Goal: Task Accomplishment & Management: Use online tool/utility

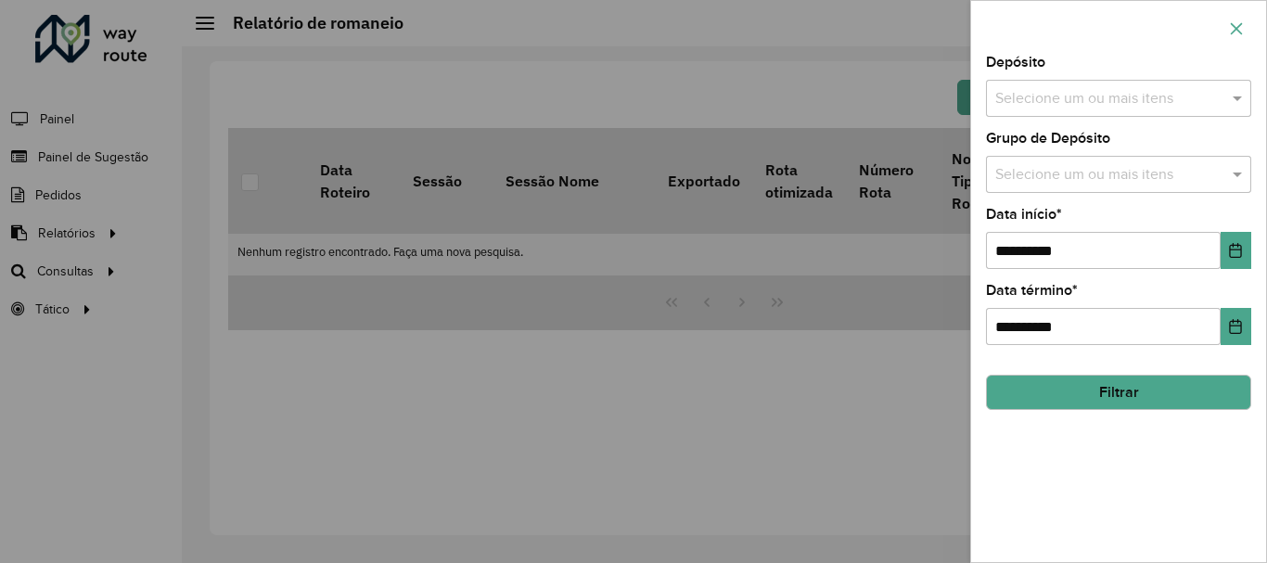
click at [1246, 24] on button "button" at bounding box center [1236, 29] width 30 height 30
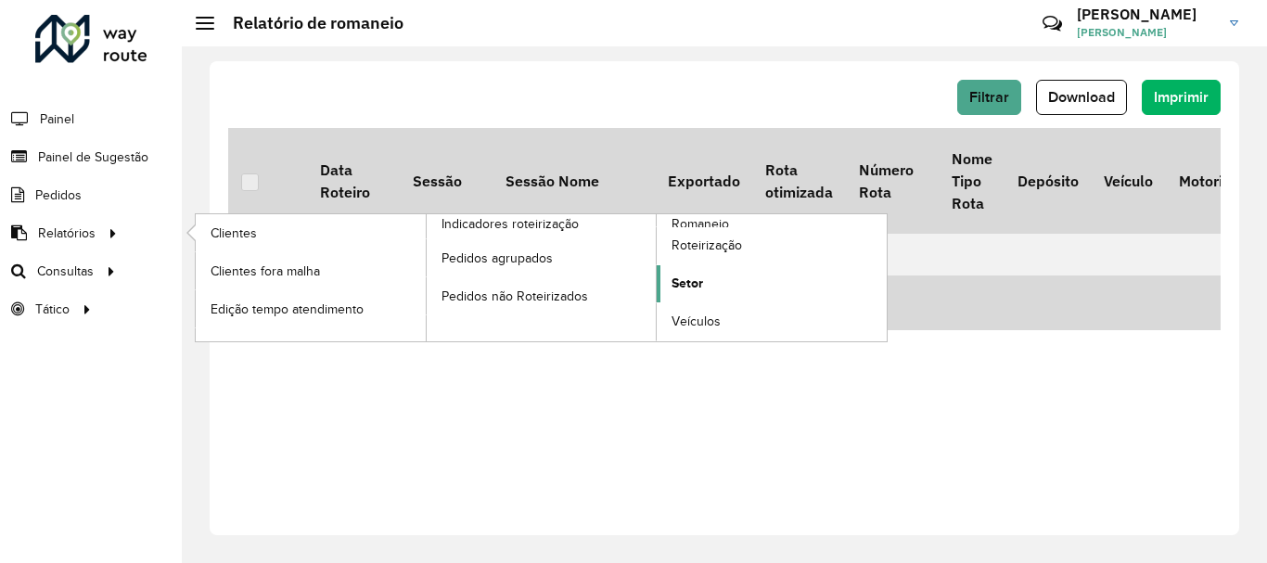
click at [726, 280] on link "Setor" at bounding box center [772, 283] width 230 height 37
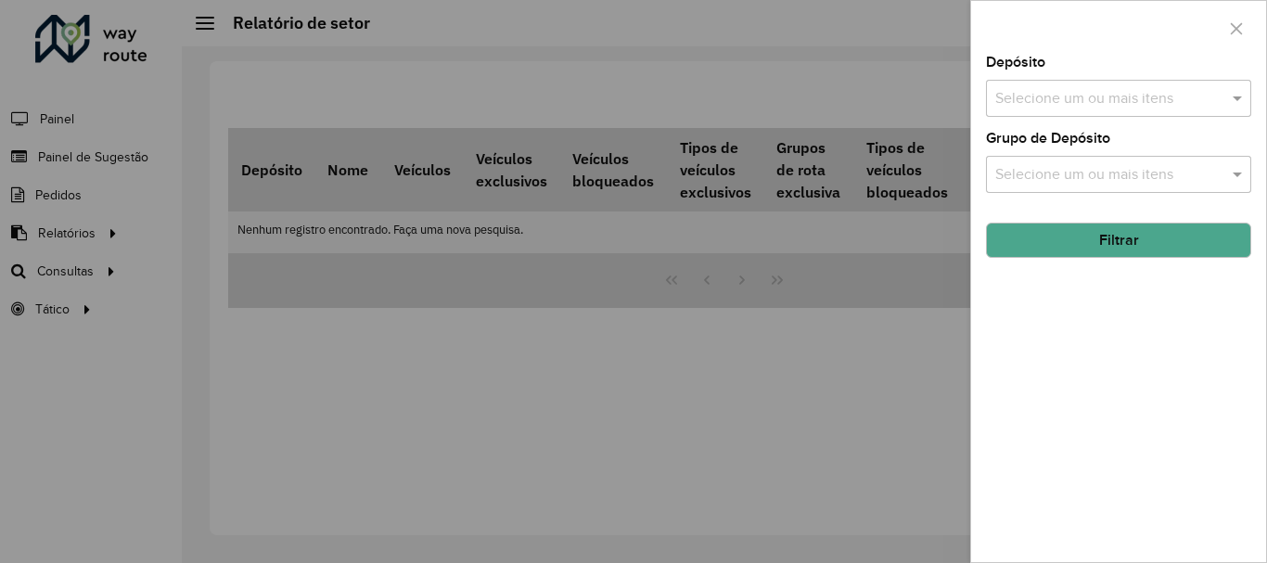
click at [1090, 100] on input "text" at bounding box center [1108, 99] width 237 height 22
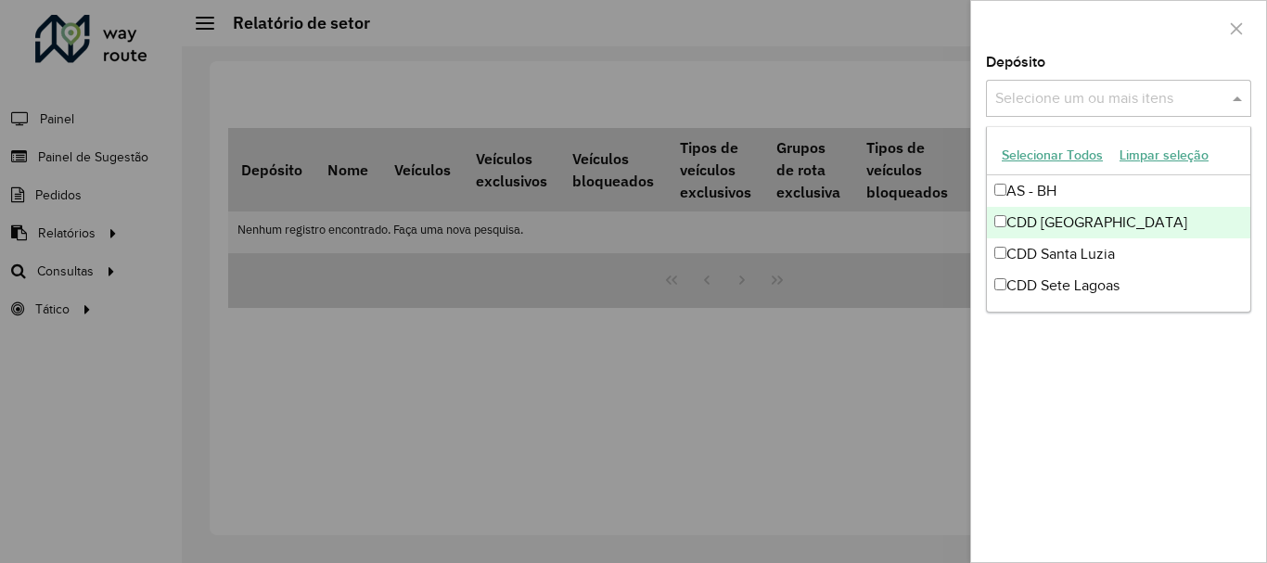
click at [1076, 219] on div "CDD [GEOGRAPHIC_DATA]" at bounding box center [1118, 223] width 263 height 32
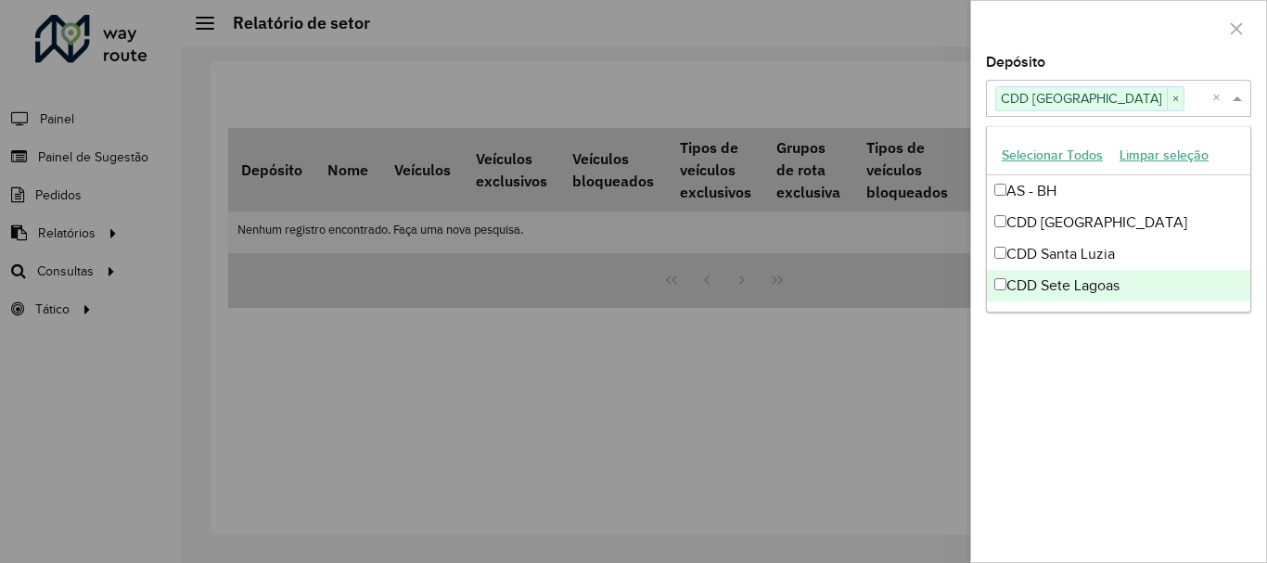
drag, startPoint x: 1101, startPoint y: 363, endPoint x: 1123, endPoint y: 421, distance: 62.5
click at [1127, 432] on div "Depósito Selecione um ou mais itens CDD Belo Horizonte × × Grupo de Depósito Se…" at bounding box center [1118, 309] width 295 height 506
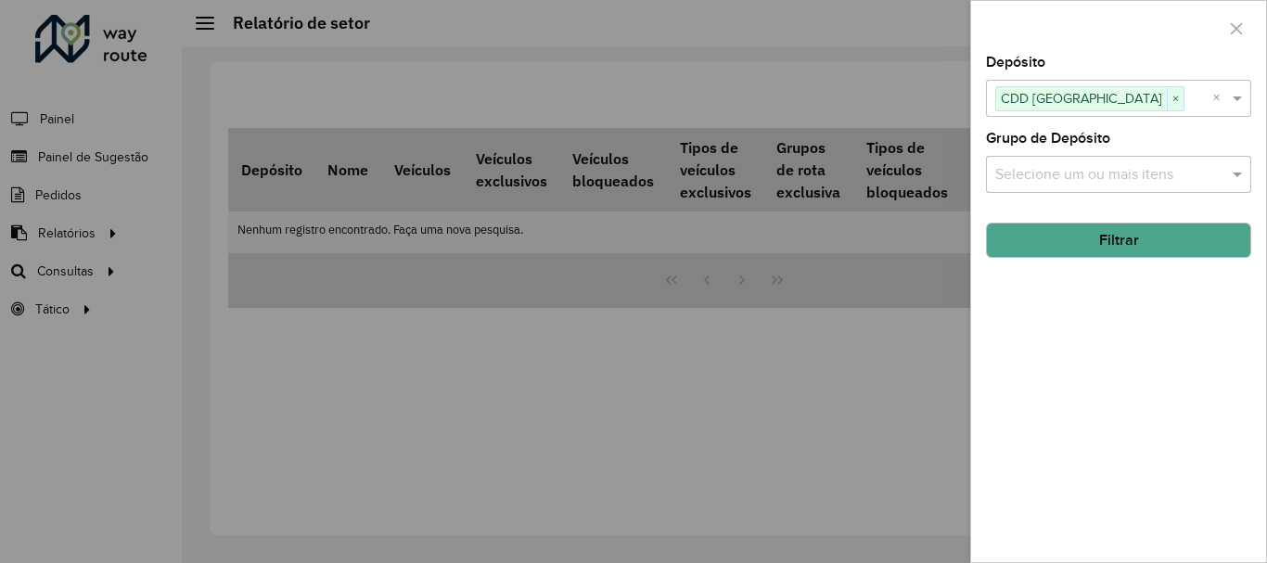
click at [1117, 171] on input "text" at bounding box center [1108, 175] width 237 height 22
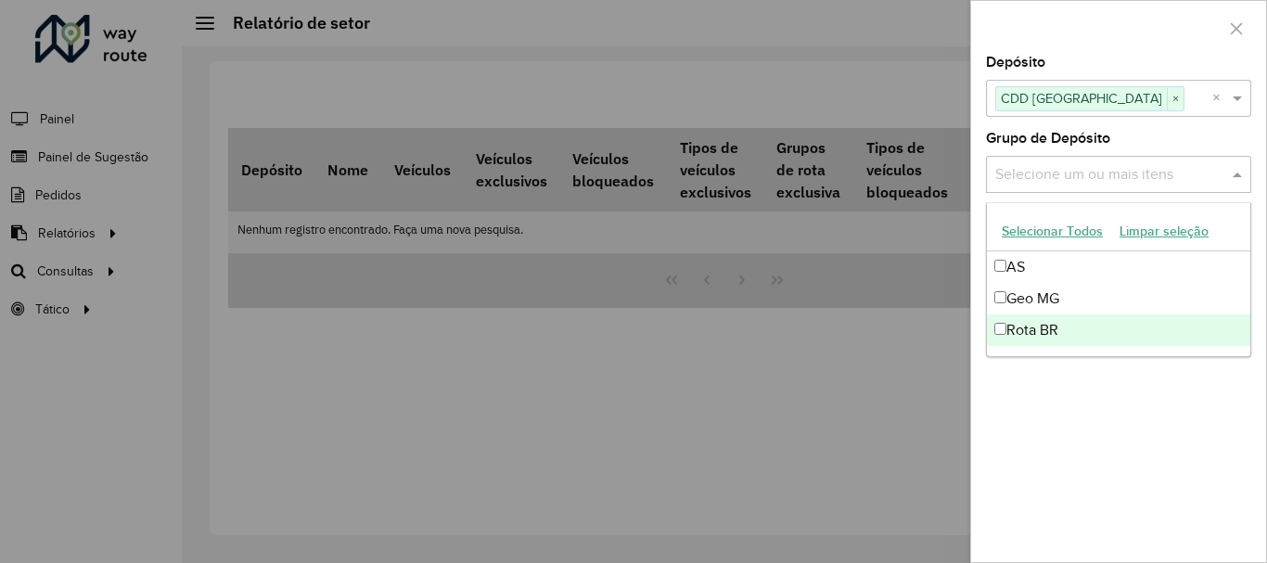
click at [1163, 493] on div "Depósito Selecione um ou mais itens CDD Belo Horizonte × × Grupo de Depósito Se…" at bounding box center [1118, 309] width 295 height 506
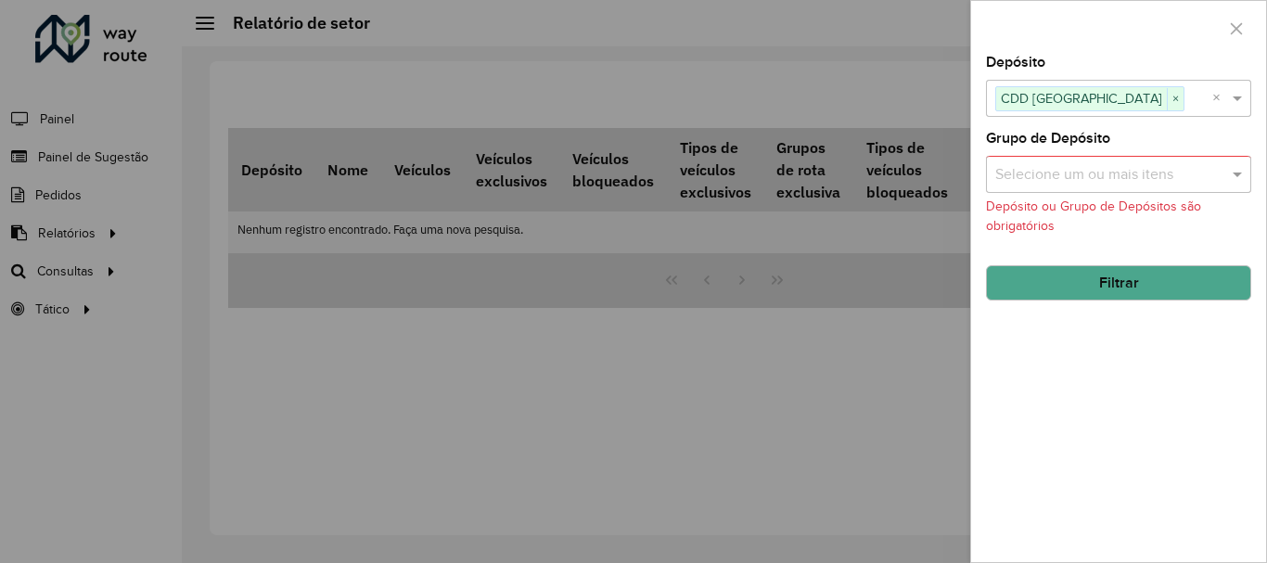
click at [1163, 282] on button "Filtrar" at bounding box center [1118, 282] width 265 height 35
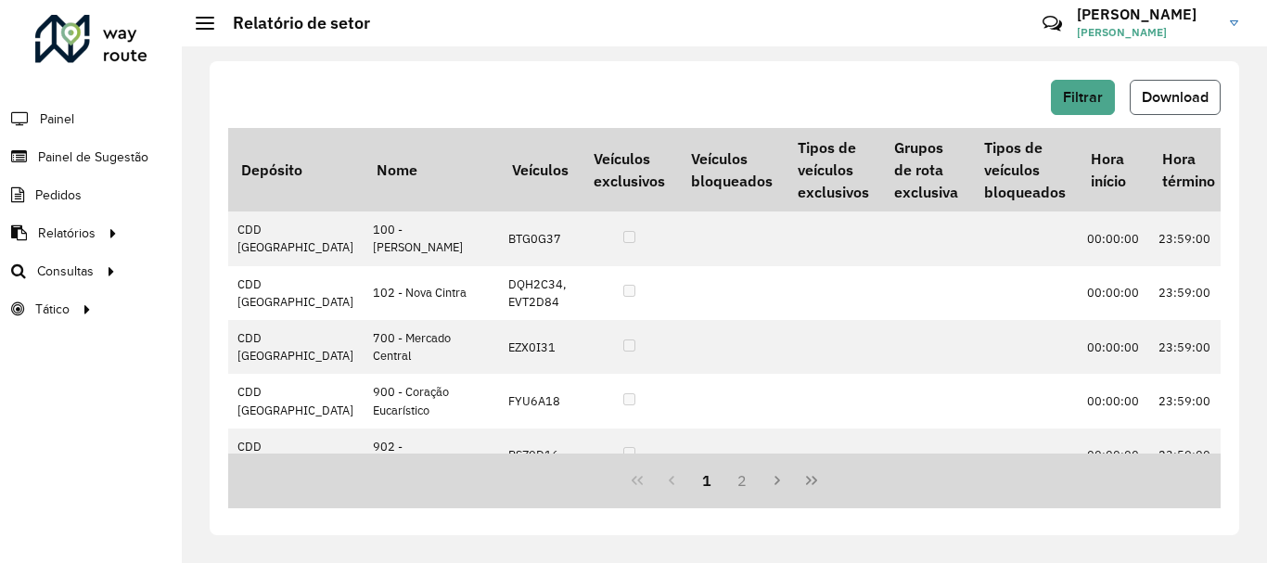
click at [1161, 96] on span "Download" at bounding box center [1174, 97] width 67 height 16
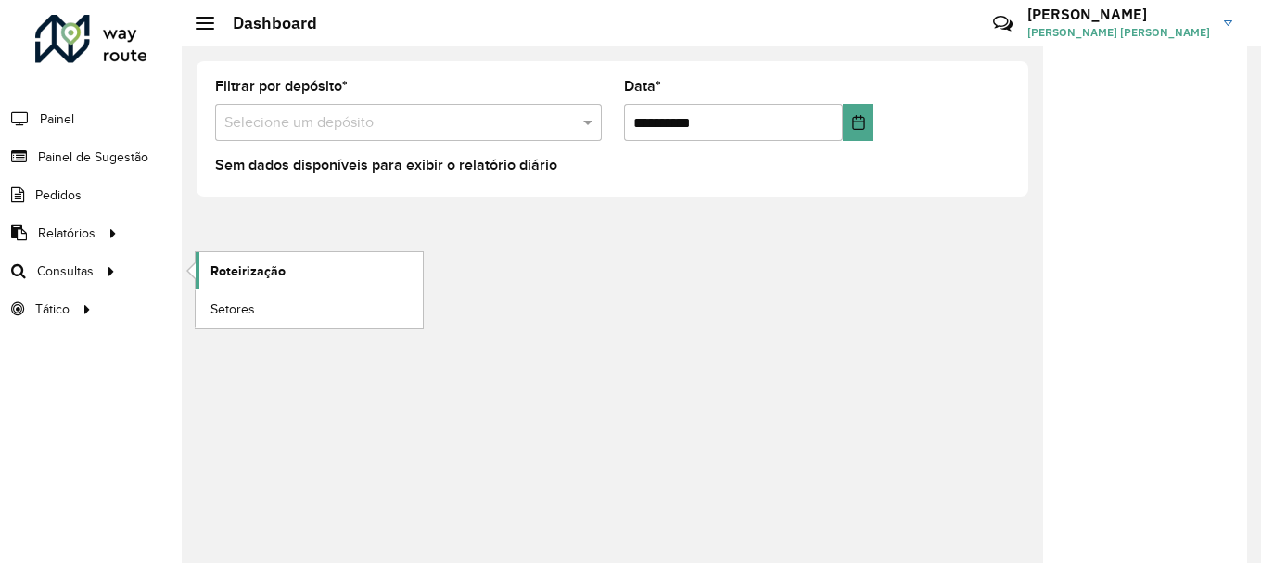
click at [267, 273] on span "Roteirização" at bounding box center [247, 270] width 75 height 19
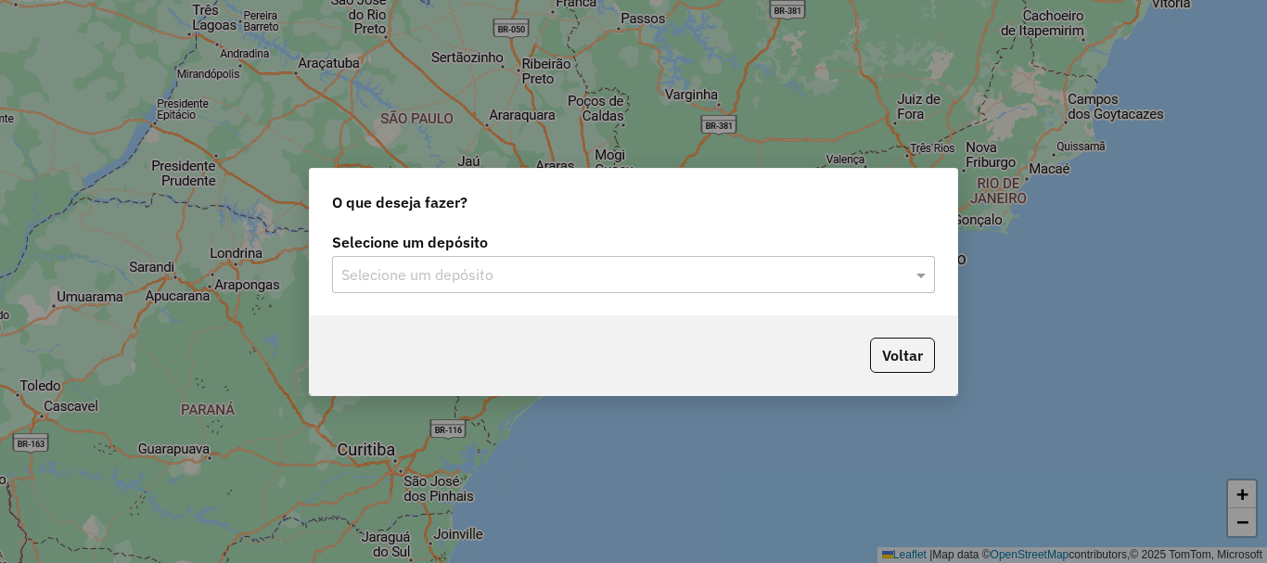
click at [518, 278] on input "text" at bounding box center [614, 275] width 547 height 22
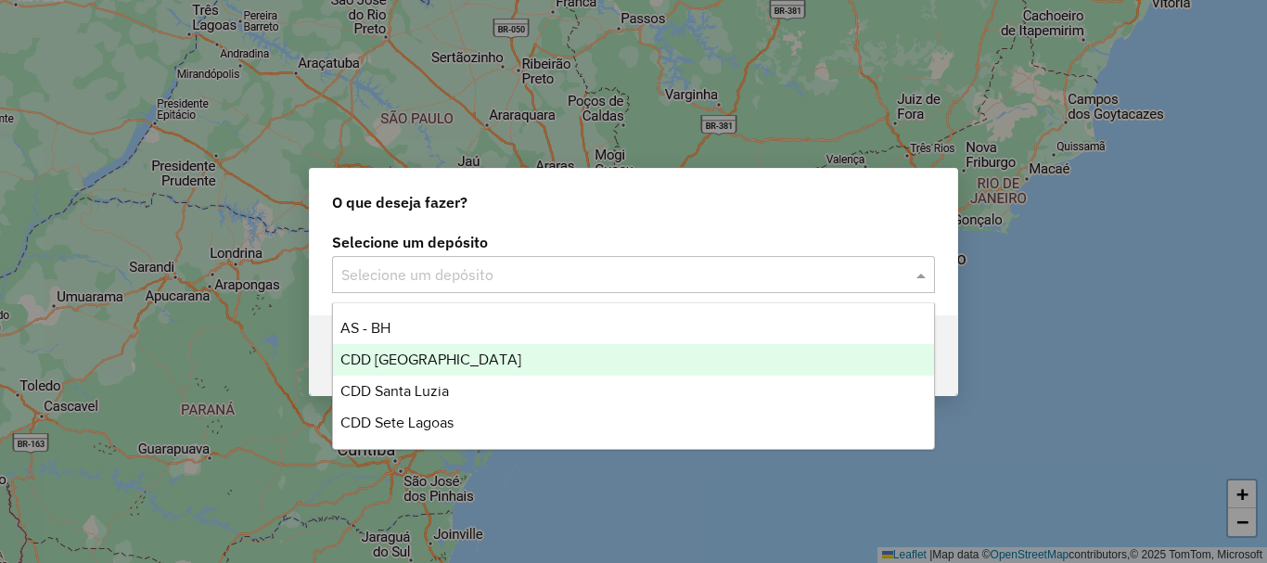
drag, startPoint x: 436, startPoint y: 355, endPoint x: 548, endPoint y: 349, distance: 112.4
click at [437, 355] on span "CDD Belo Horizonte" at bounding box center [430, 359] width 181 height 16
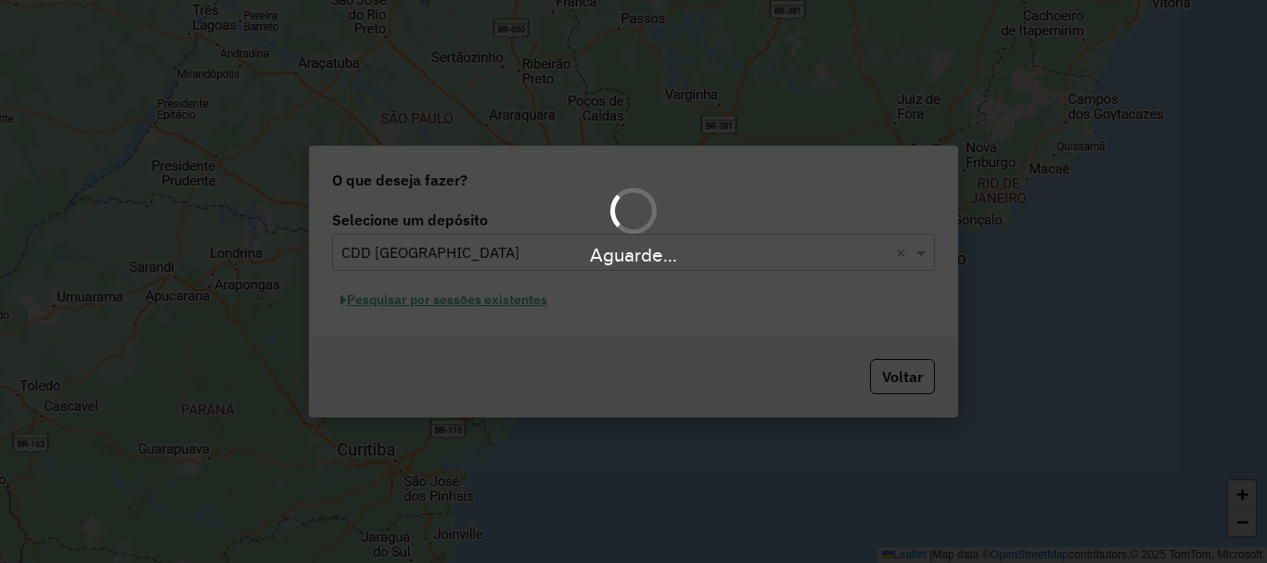
click at [470, 304] on div "Aguarde..." at bounding box center [633, 281] width 1267 height 563
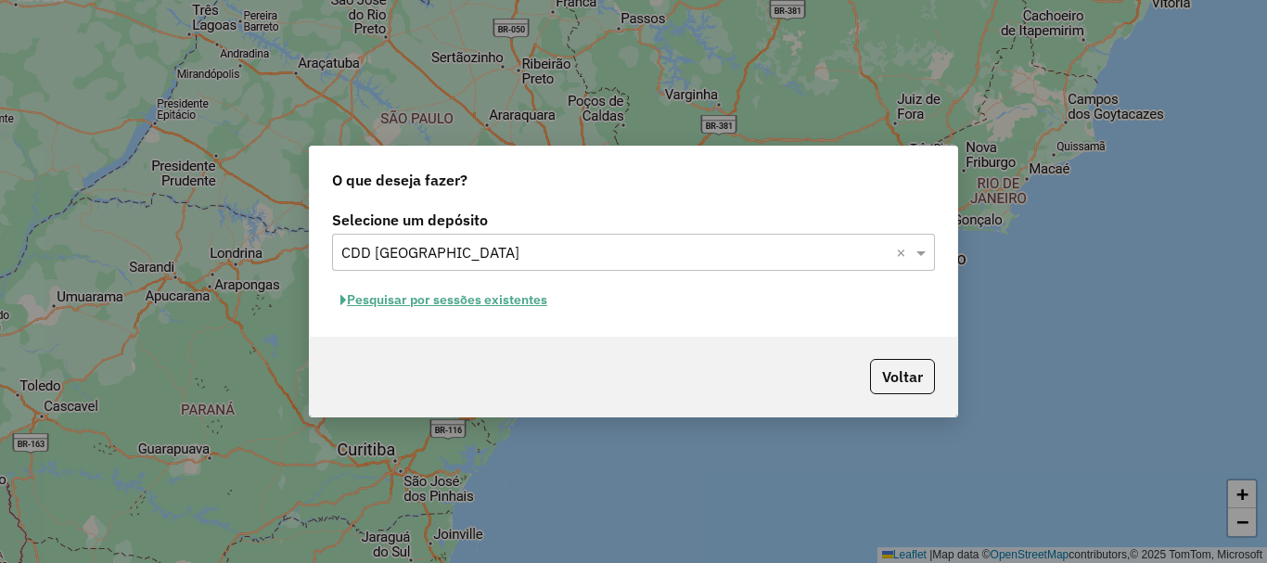
click at [472, 297] on button "Pesquisar por sessões existentes" at bounding box center [443, 300] width 223 height 29
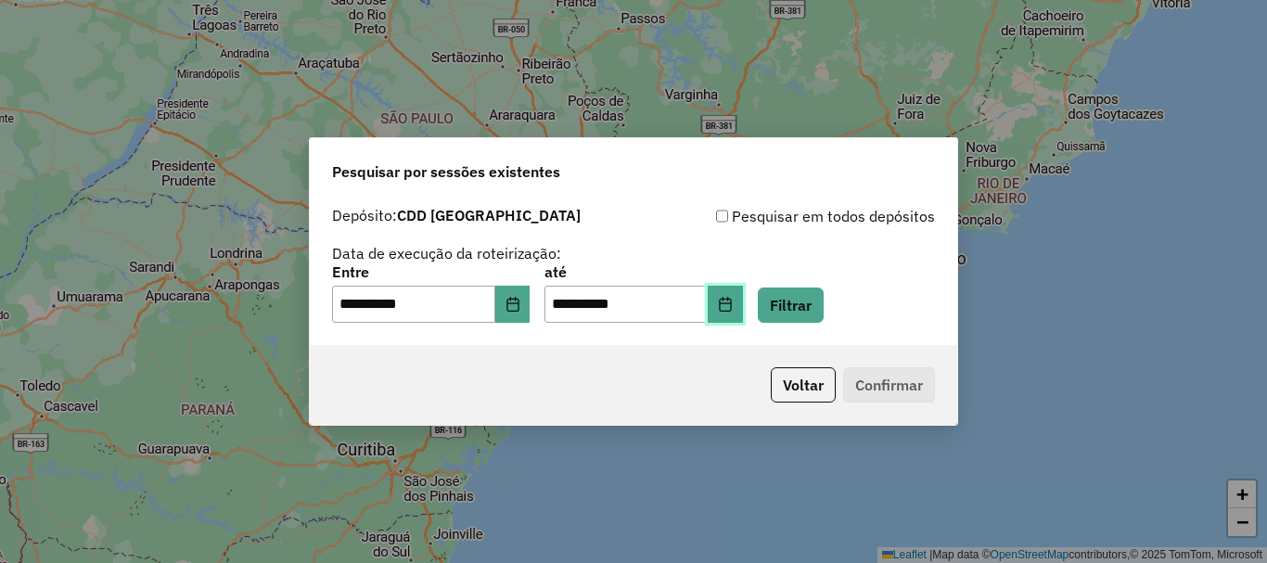
click at [733, 301] on icon "Choose Date" at bounding box center [725, 304] width 15 height 15
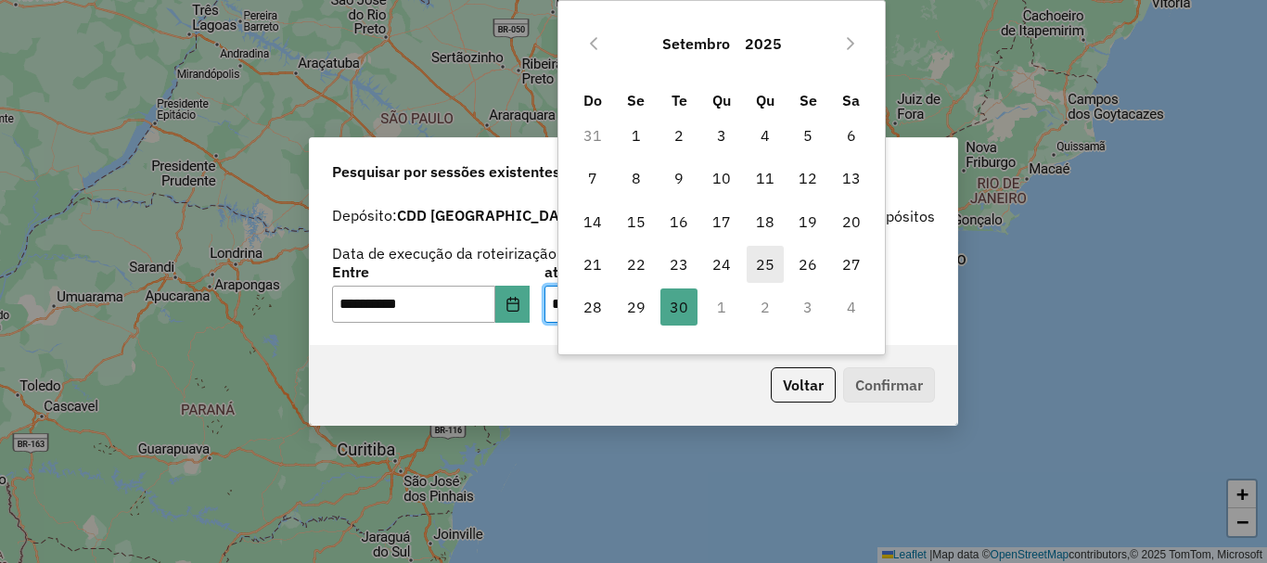
drag, startPoint x: 766, startPoint y: 269, endPoint x: 758, endPoint y: 275, distance: 10.6
click at [765, 269] on span "25" at bounding box center [764, 264] width 37 height 37
type input "**********"
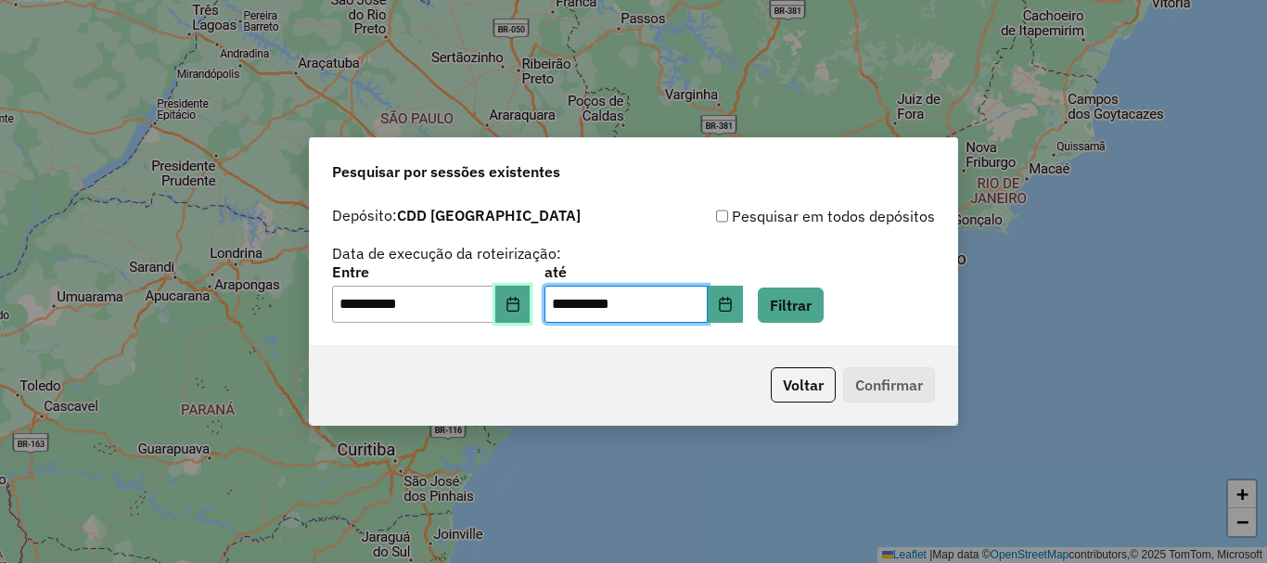
click at [520, 302] on icon "Choose Date" at bounding box center [512, 304] width 15 height 15
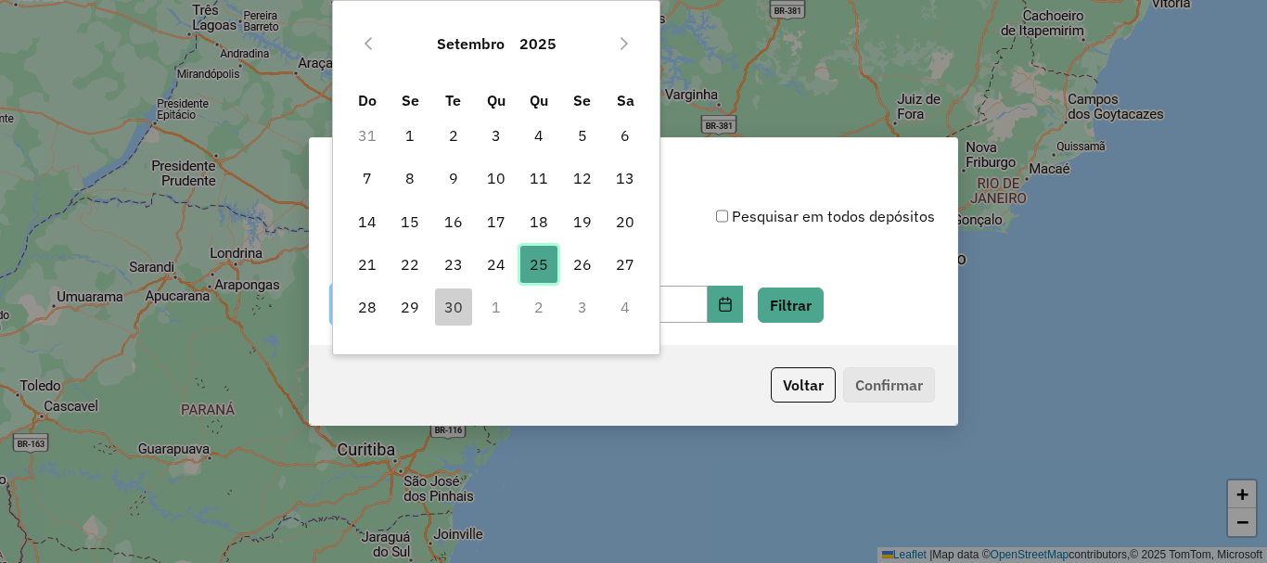
click at [542, 262] on span "25" at bounding box center [538, 264] width 37 height 37
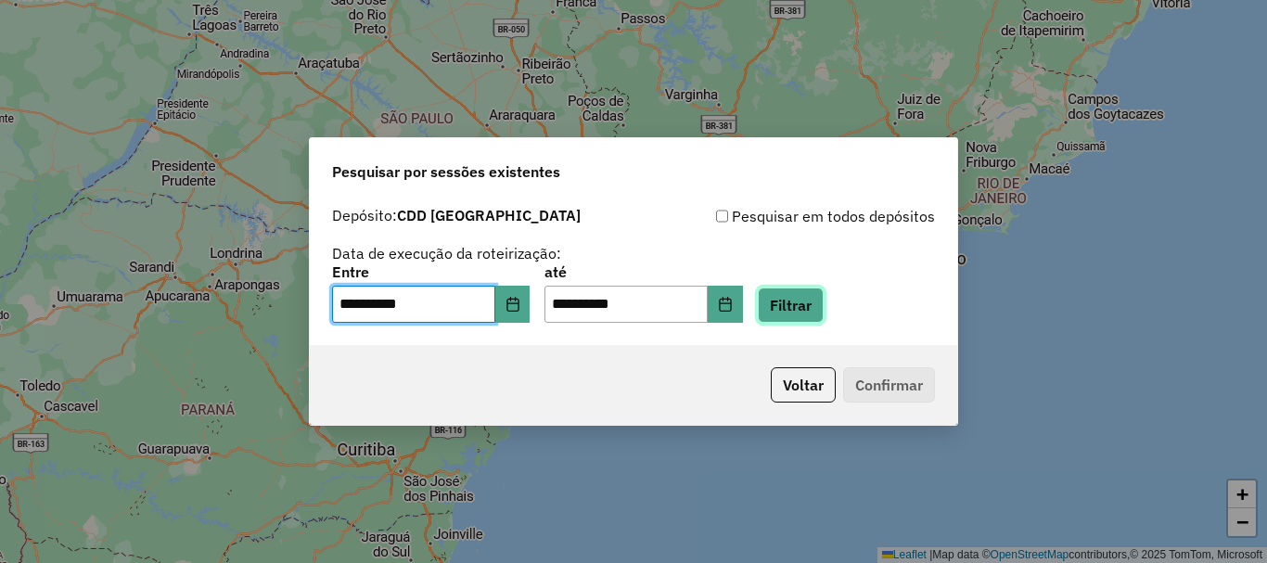
click at [823, 311] on button "Filtrar" at bounding box center [791, 304] width 66 height 35
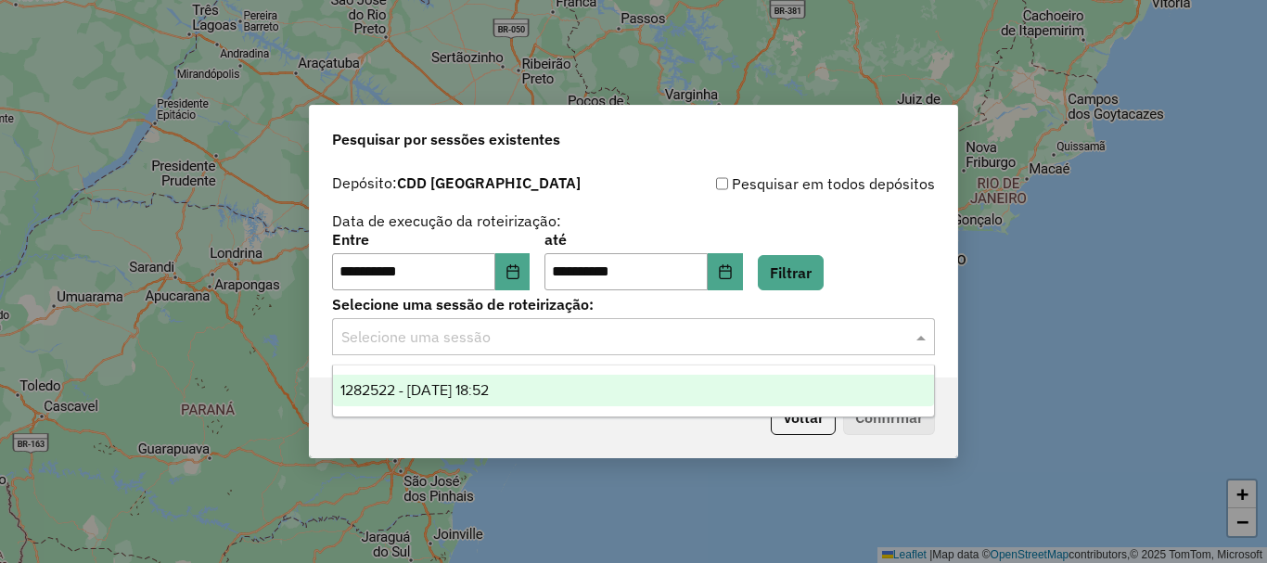
click at [822, 344] on input "text" at bounding box center [614, 337] width 547 height 22
click at [641, 384] on div "1282522 - 25/09/2025 18:52" at bounding box center [633, 391] width 601 height 32
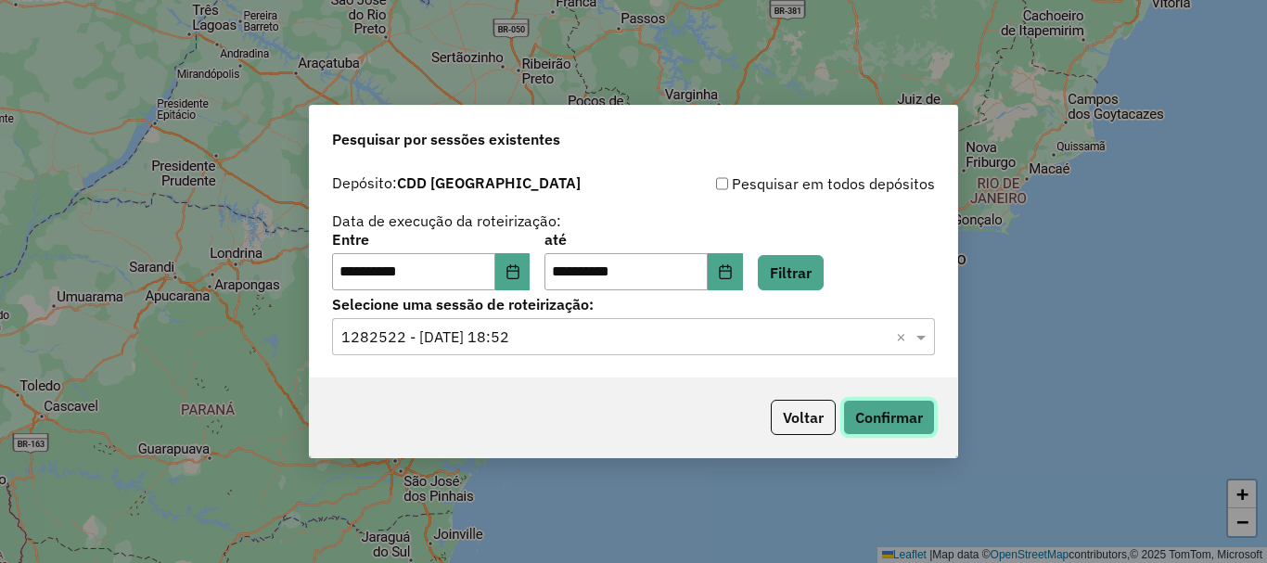
click at [883, 417] on button "Confirmar" at bounding box center [889, 417] width 92 height 35
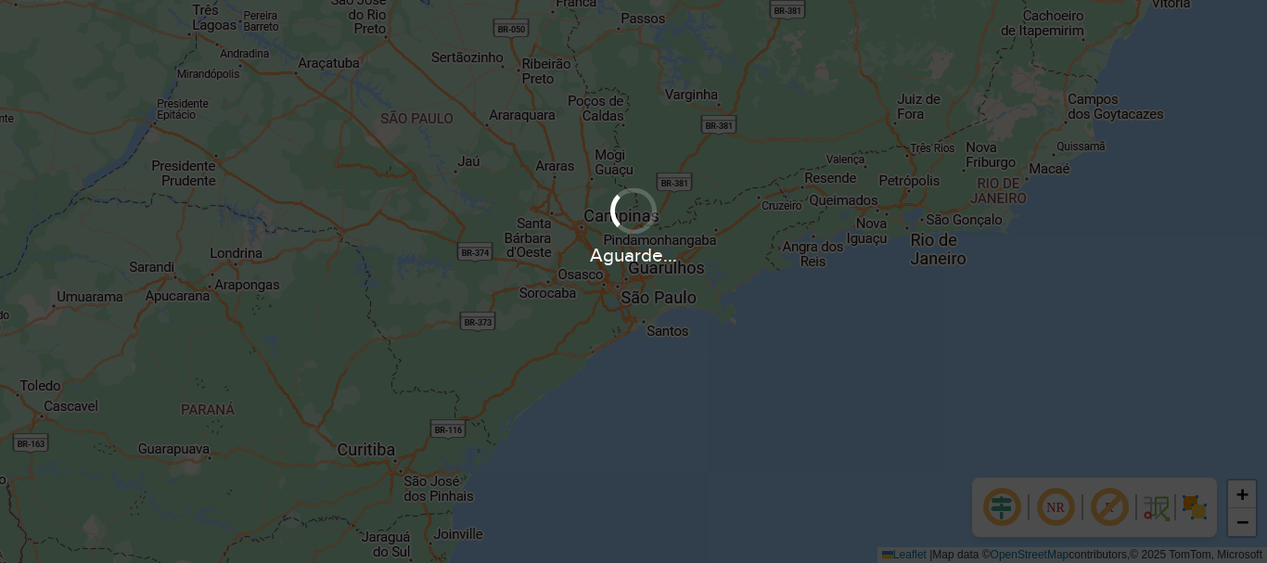
drag, startPoint x: 767, startPoint y: 265, endPoint x: 762, endPoint y: 281, distance: 16.4
click at [759, 283] on hb-app "Aguarde... Pop-up bloqueado! Seu navegador bloqueou automáticamente a abertura …" at bounding box center [633, 281] width 1267 height 563
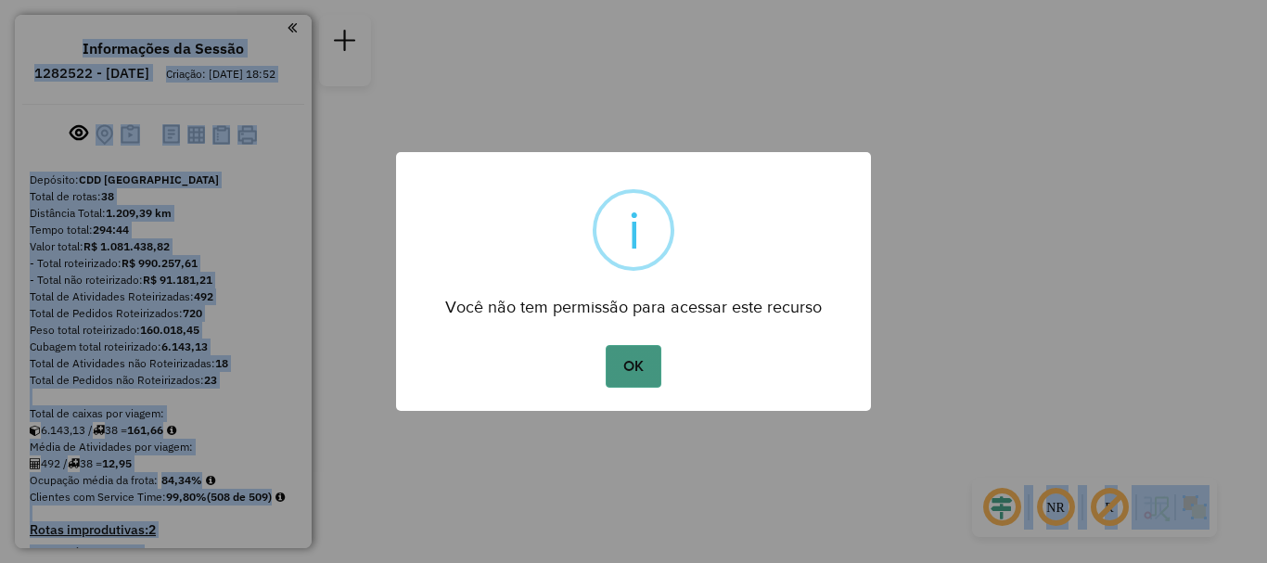
click at [606, 365] on button "OK" at bounding box center [633, 366] width 55 height 43
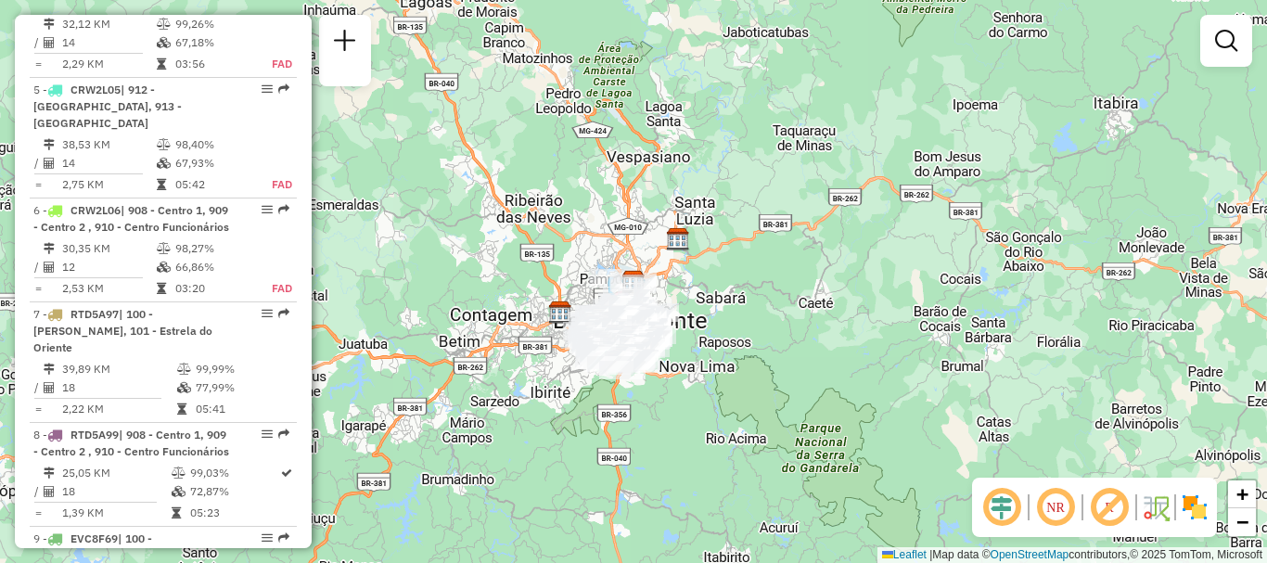
scroll to position [2512, 0]
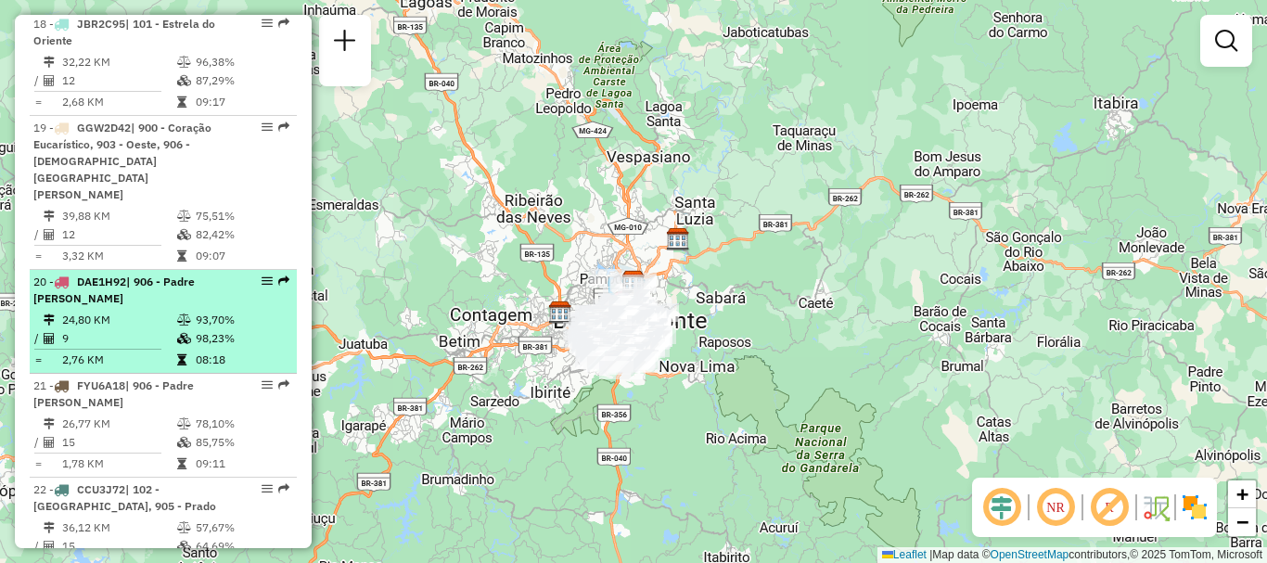
click at [252, 287] on div "20 - DAE1H92 | 906 - Padre Eustáquio" at bounding box center [163, 290] width 260 height 33
select select "**********"
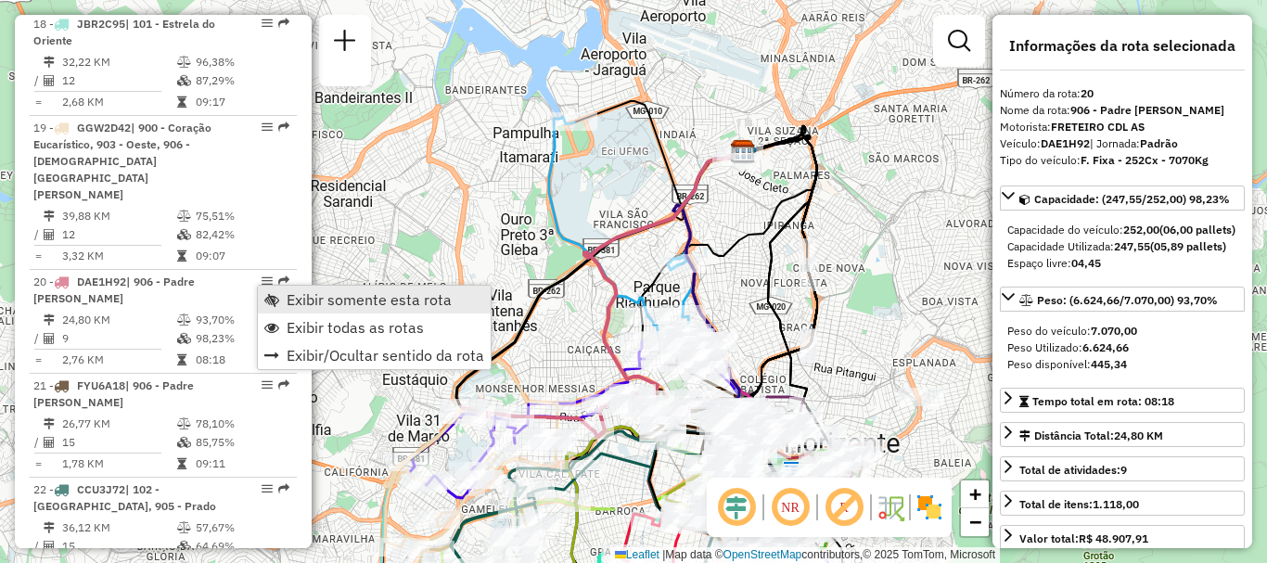
click at [334, 303] on span "Exibir somente esta rota" at bounding box center [369, 299] width 165 height 15
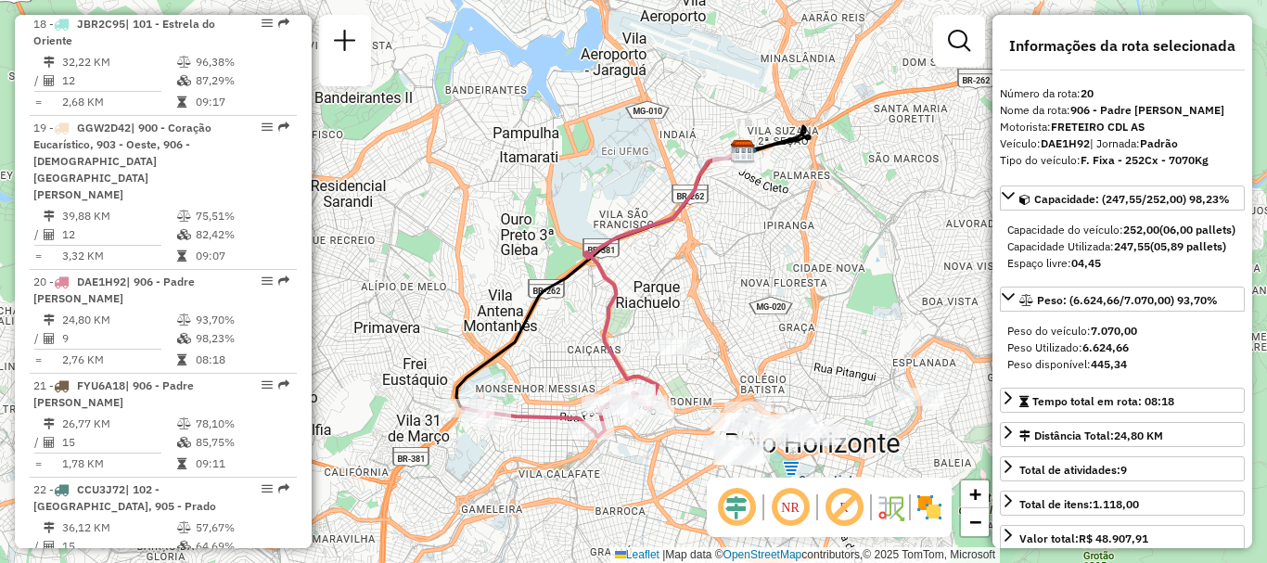
click at [716, 315] on div "Janela de atendimento Grade de atendimento Capacidade Transportadoras Veículos …" at bounding box center [633, 281] width 1267 height 563
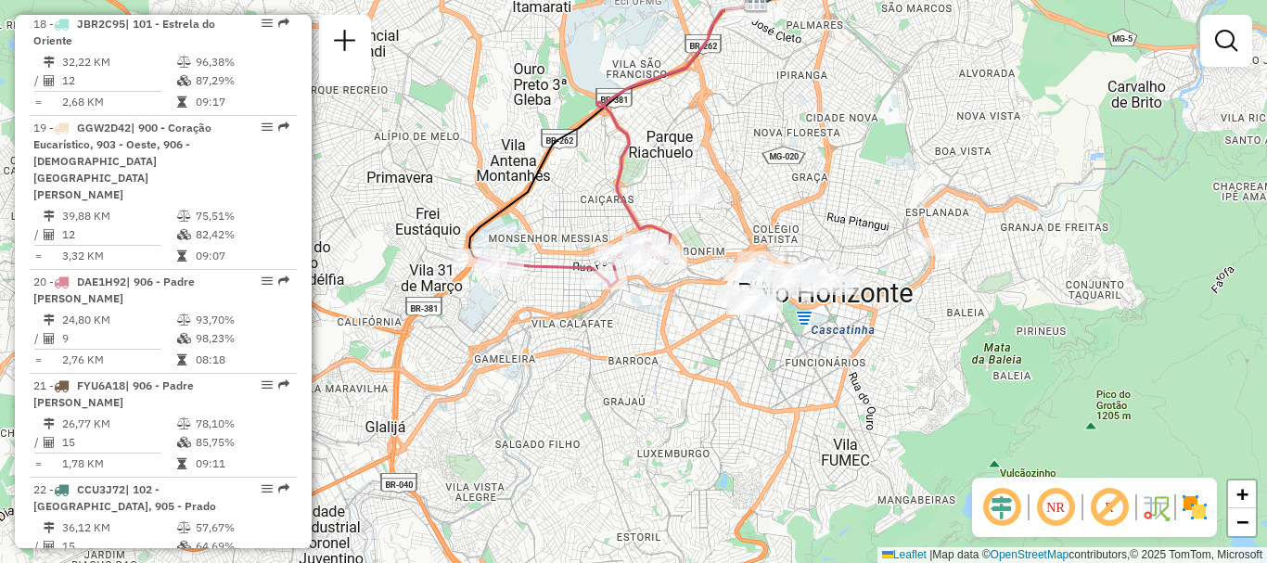
drag, startPoint x: 751, startPoint y: 224, endPoint x: 747, endPoint y: 155, distance: 69.6
click at [750, 155] on div "Janela de atendimento Grade de atendimento Capacidade Transportadoras Veículos …" at bounding box center [633, 281] width 1267 height 563
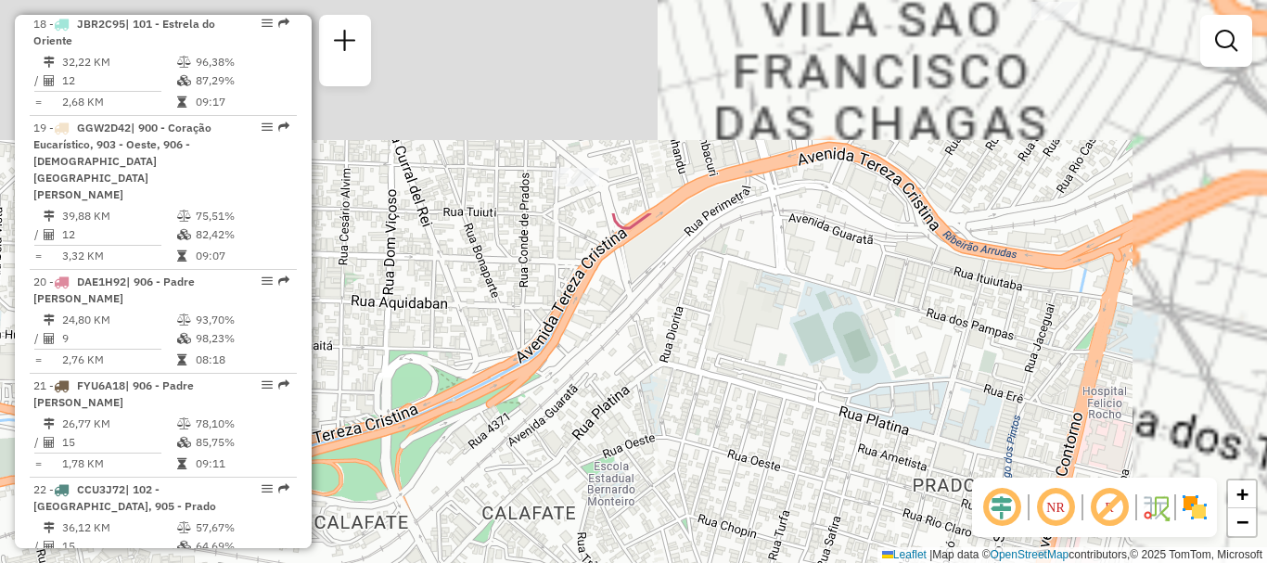
drag, startPoint x: 662, startPoint y: 257, endPoint x: 533, endPoint y: 430, distance: 216.1
click at [513, 470] on div "Janela de atendimento Grade de atendimento Capacidade Transportadoras Veículos …" at bounding box center [633, 281] width 1267 height 563
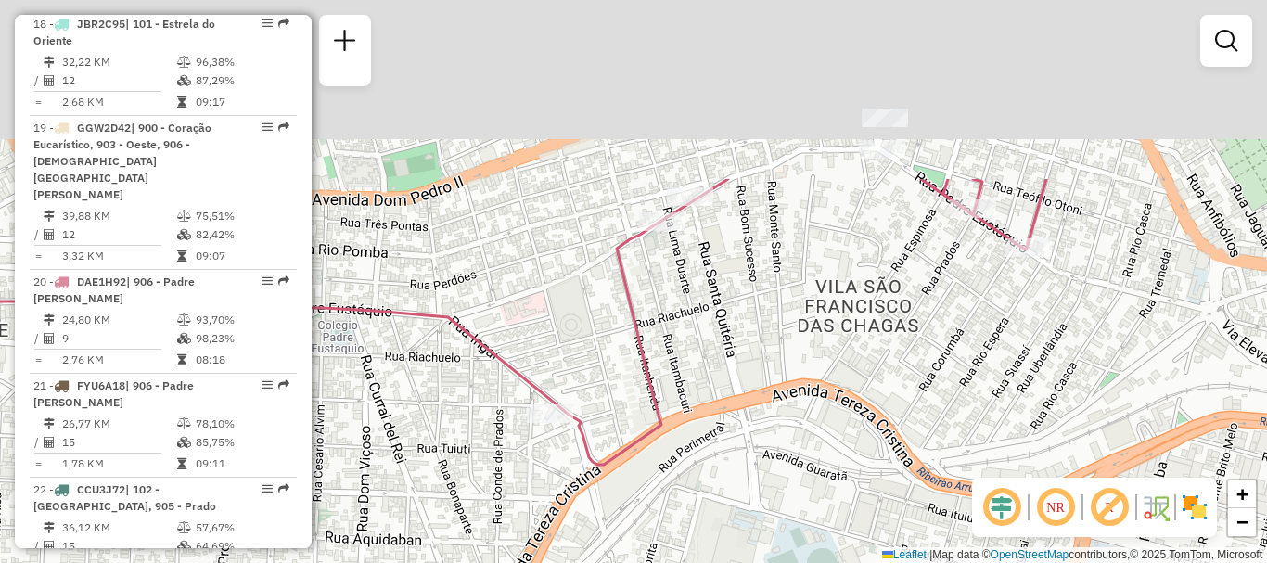
drag, startPoint x: 768, startPoint y: 287, endPoint x: 720, endPoint y: 523, distance: 241.3
click at [727, 554] on div "Janela de atendimento Grade de atendimento Capacidade Transportadoras Veículos …" at bounding box center [633, 281] width 1267 height 563
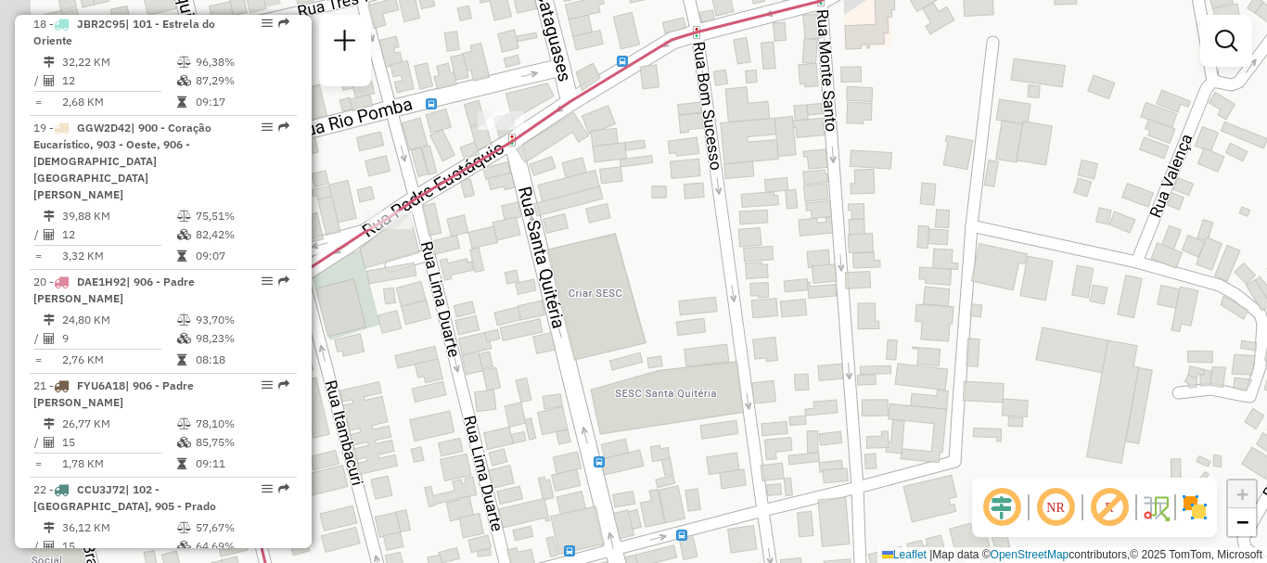
drag, startPoint x: 569, startPoint y: 226, endPoint x: 687, endPoint y: 196, distance: 121.7
click at [685, 196] on div "Janela de atendimento Grade de atendimento Capacidade Transportadoras Veículos …" at bounding box center [633, 281] width 1267 height 563
